Goal: Task Accomplishment & Management: Use online tool/utility

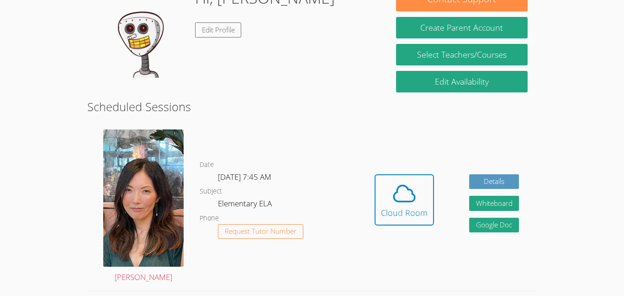
scroll to position [164, 0]
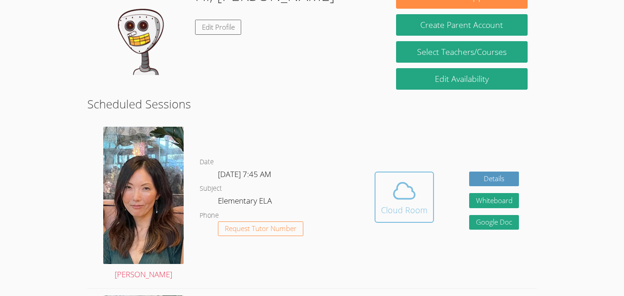
click at [379, 205] on button "Cloud Room" at bounding box center [404, 196] width 59 height 51
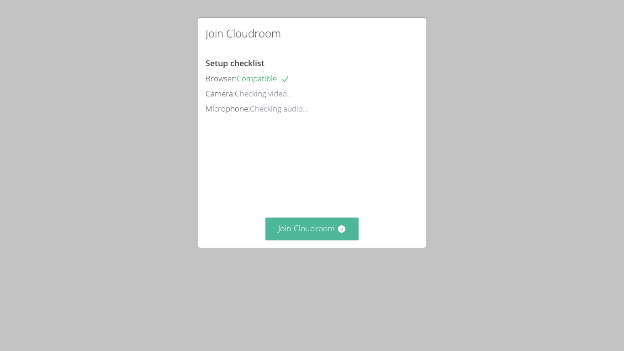
click at [298, 240] on button "Join Cloudroom" at bounding box center [312, 228] width 94 height 22
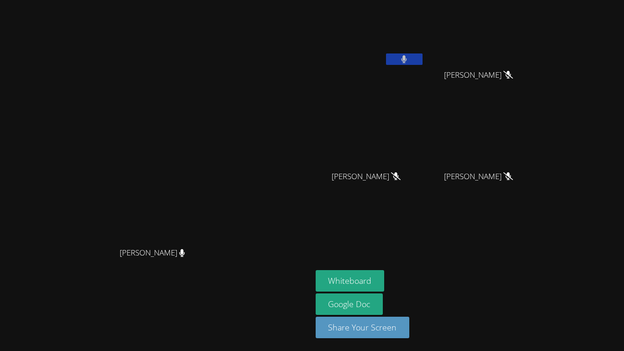
click at [138, 72] on video at bounding box center [155, 157] width 137 height 171
click at [423, 57] on button at bounding box center [404, 58] width 37 height 11
click at [385, 281] on button "Whiteboard" at bounding box center [350, 280] width 69 height 21
click at [409, 62] on icon at bounding box center [404, 59] width 10 height 8
click at [423, 61] on button at bounding box center [404, 58] width 37 height 11
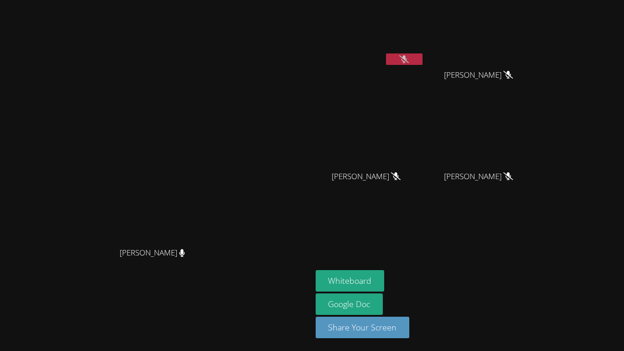
click at [423, 60] on button at bounding box center [404, 58] width 37 height 11
click at [423, 58] on button at bounding box center [404, 58] width 37 height 11
click at [423, 56] on button at bounding box center [404, 58] width 37 height 11
click at [423, 59] on button at bounding box center [404, 58] width 37 height 11
click at [511, 173] on span "[PERSON_NAME]" at bounding box center [478, 176] width 65 height 13
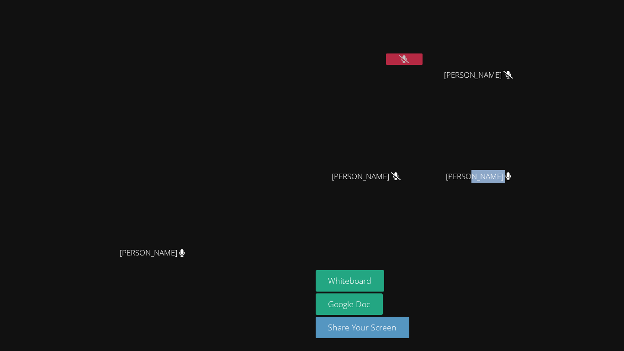
drag, startPoint x: 566, startPoint y: 176, endPoint x: 588, endPoint y: 177, distance: 22.4
click at [537, 177] on div "[PERSON_NAME]" at bounding box center [482, 184] width 109 height 37
click at [540, 207] on aside "[PERSON_NAME] [PERSON_NAME] [PERSON_NAME] [PERSON_NAME] [PERSON_NAME] [PERSON_N…" at bounding box center [426, 175] width 228 height 351
click at [511, 175] on icon at bounding box center [508, 176] width 5 height 8
click at [423, 56] on button at bounding box center [404, 58] width 37 height 11
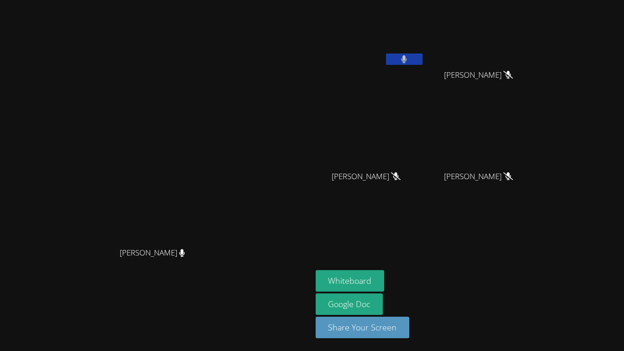
click at [423, 63] on button at bounding box center [404, 58] width 37 height 11
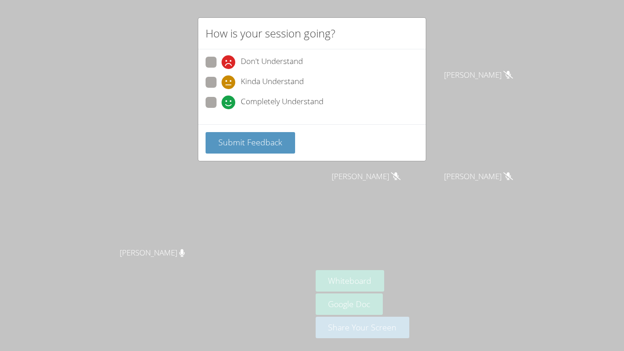
click at [244, 100] on span "Completely Understand" at bounding box center [282, 102] width 83 height 14
click at [229, 100] on input "Completely Understand" at bounding box center [226, 101] width 8 height 8
radio input "true"
click at [253, 137] on span "Submit Feedback" at bounding box center [250, 142] width 64 height 11
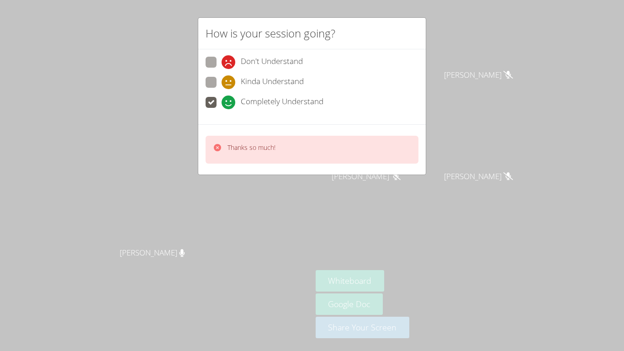
click at [264, 199] on div "How is your session going? Don't Understand Kinda Understand Completely Underst…" at bounding box center [312, 175] width 624 height 351
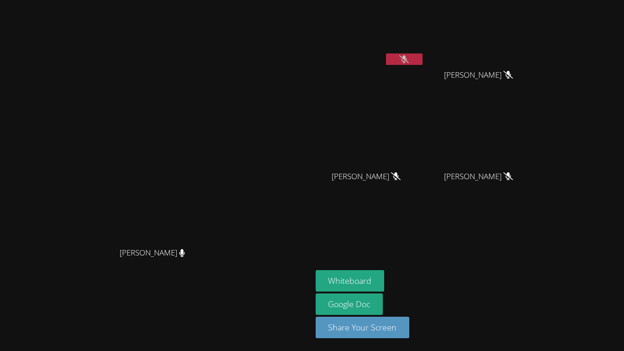
click at [423, 54] on button at bounding box center [404, 58] width 37 height 11
click at [409, 61] on icon at bounding box center [404, 59] width 10 height 8
click at [423, 58] on button at bounding box center [404, 58] width 37 height 11
